Goal: Task Accomplishment & Management: Manage account settings

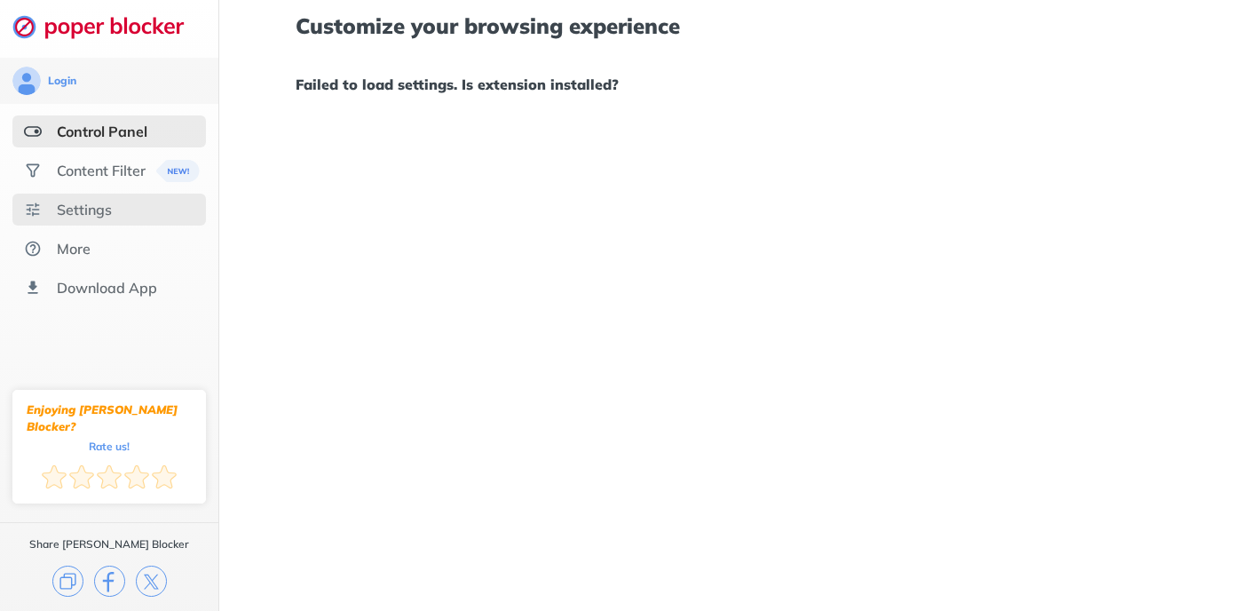
click at [108, 209] on div "Settings" at bounding box center [84, 210] width 55 height 18
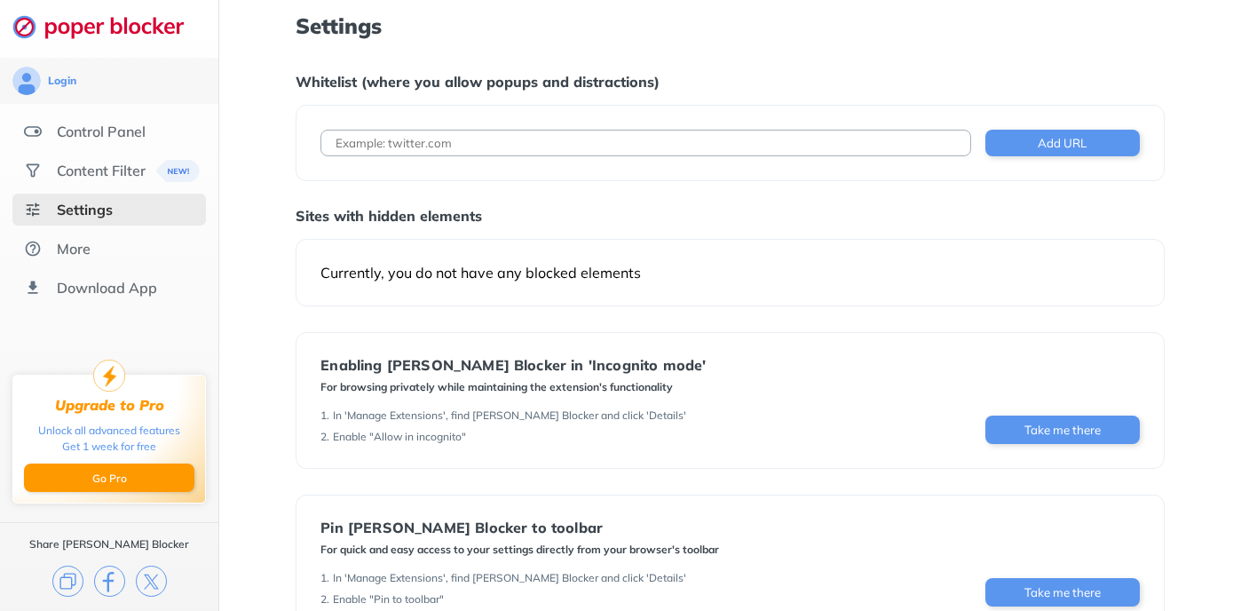
click at [422, 278] on div "Currently, you do not have any blocked elements" at bounding box center [730, 273] width 819 height 18
click at [139, 175] on div "Content Filter" at bounding box center [101, 171] width 89 height 18
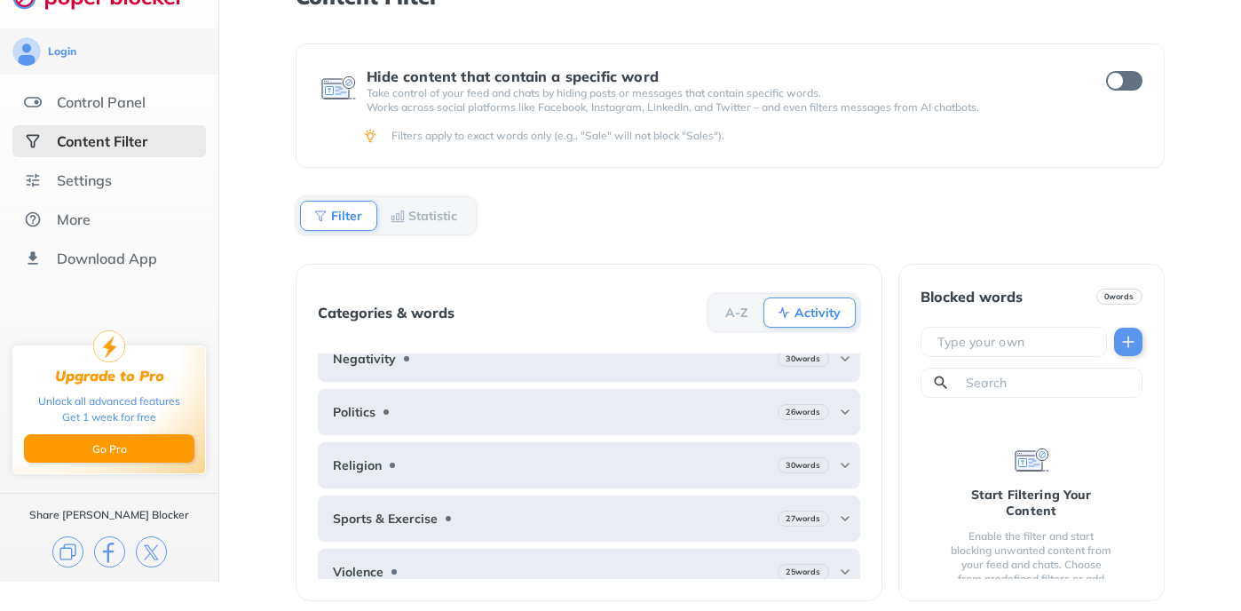
scroll to position [194, 0]
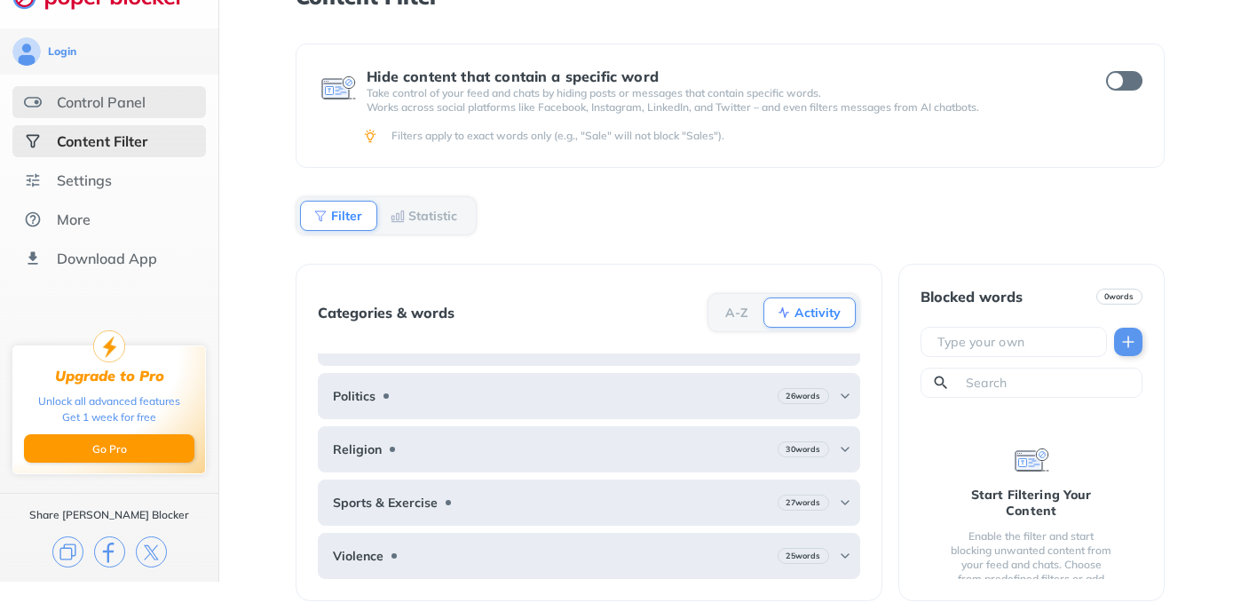
click at [127, 103] on div "Control Panel" at bounding box center [101, 102] width 89 height 18
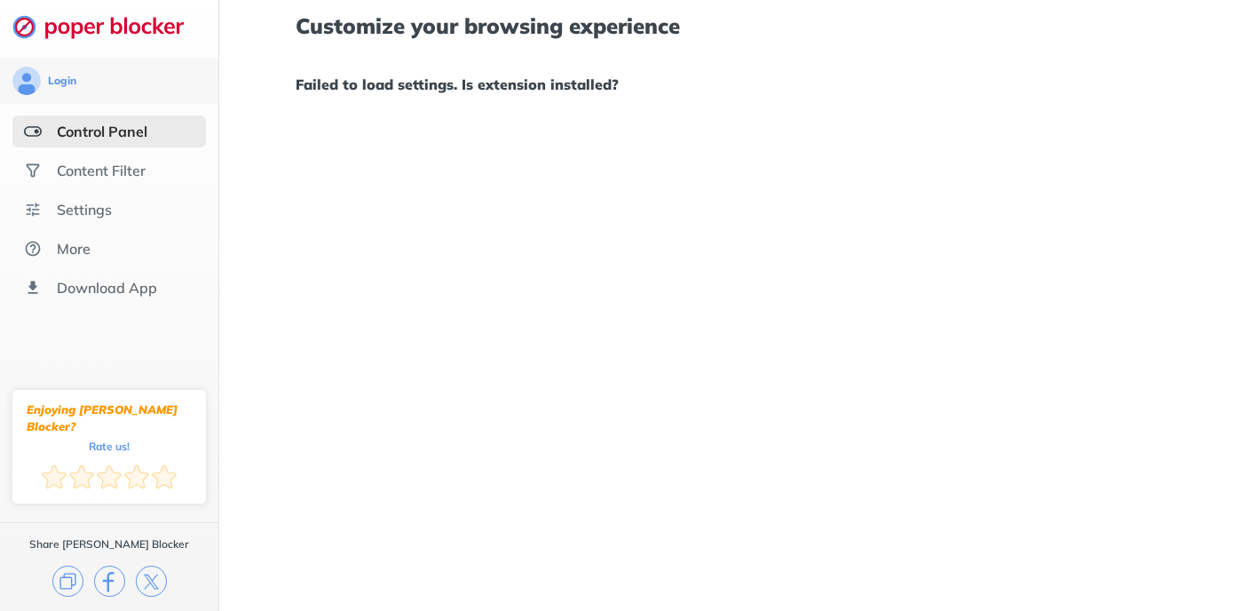
click at [820, 139] on div "Customize your browsing experience Failed to load settings. Is extension instal…" at bounding box center [730, 305] width 1022 height 611
